Goal: Use online tool/utility: Utilize a website feature to perform a specific function

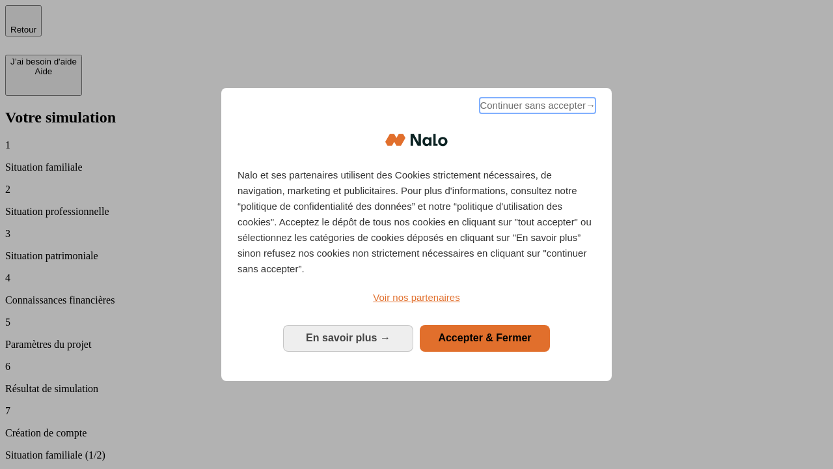
click at [536, 107] on span "Continuer sans accepter →" at bounding box center [538, 106] width 116 height 16
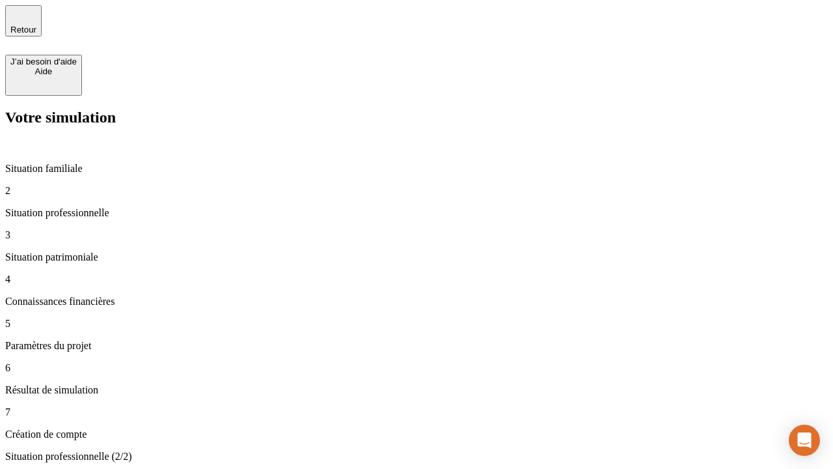
type input "30 000"
type input "1 000"
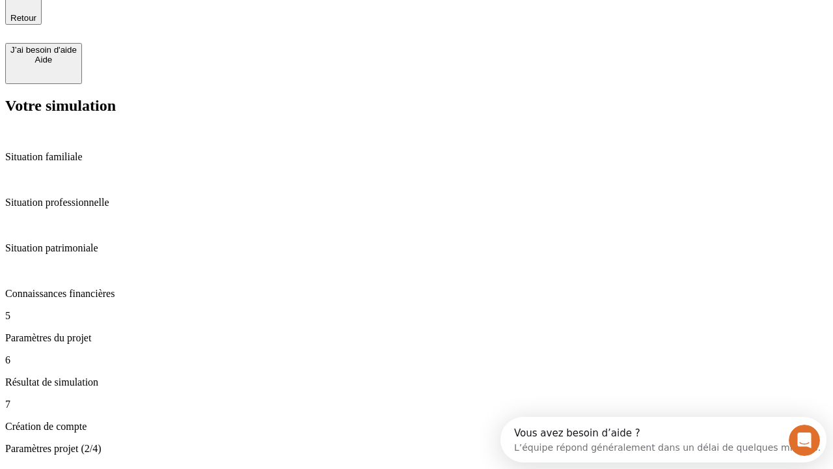
type input "40"
type input "200 000"
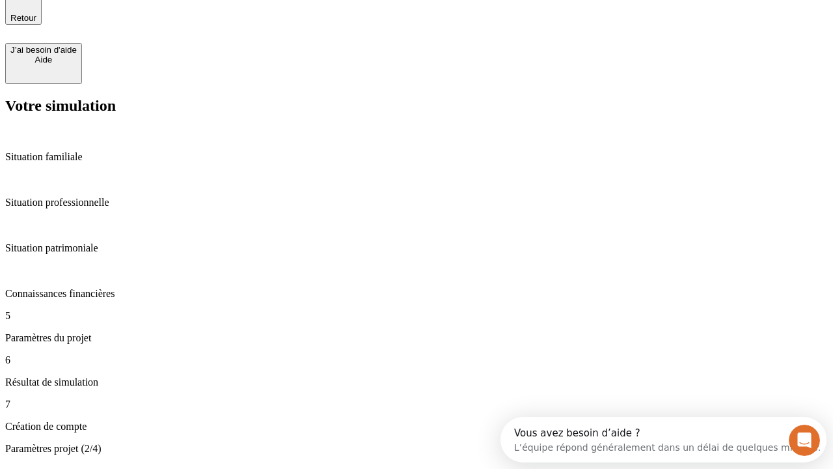
type input "640"
